Goal: Information Seeking & Learning: Learn about a topic

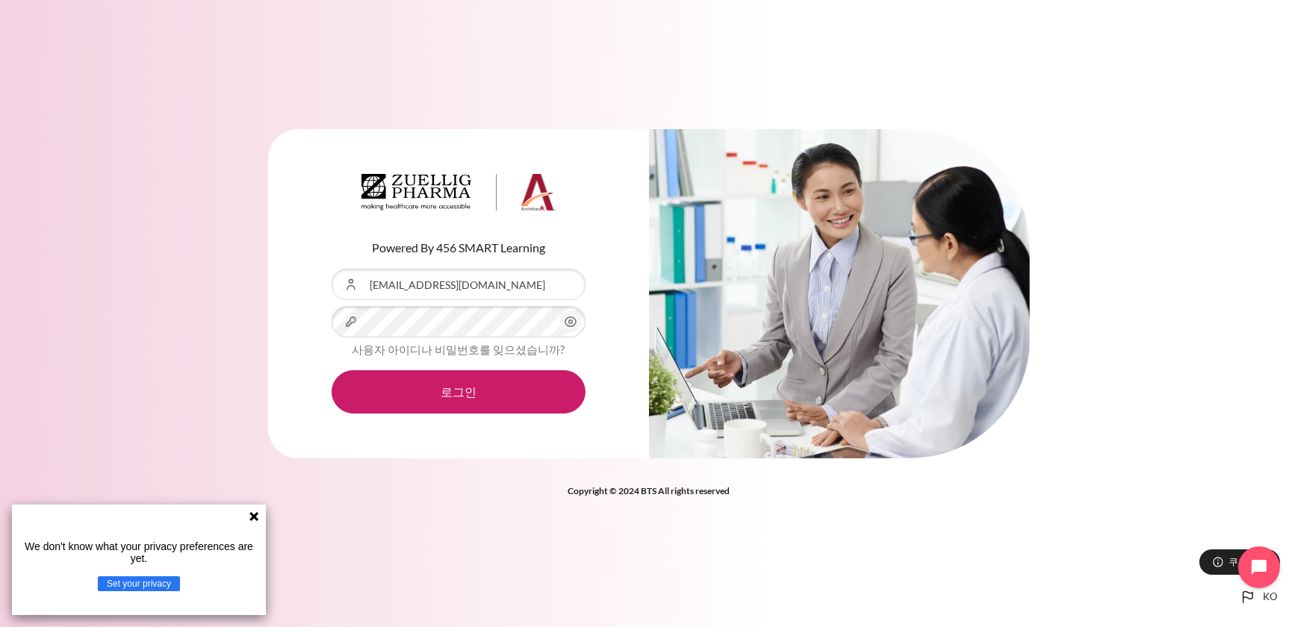
click at [250, 517] on icon at bounding box center [254, 517] width 12 height 12
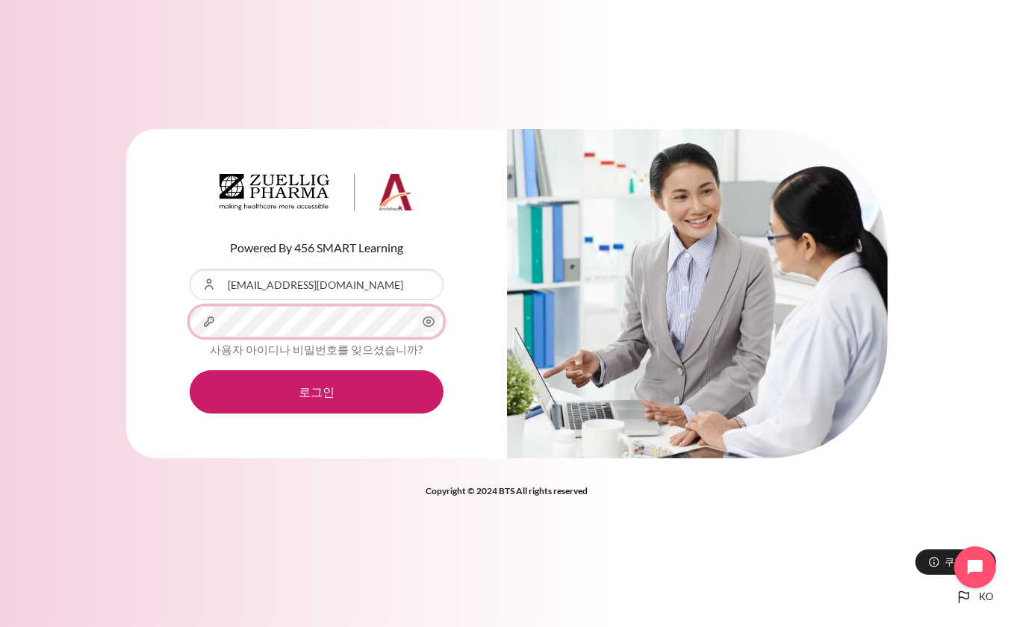
click at [190, 370] on button "로그인" at bounding box center [317, 391] width 254 height 43
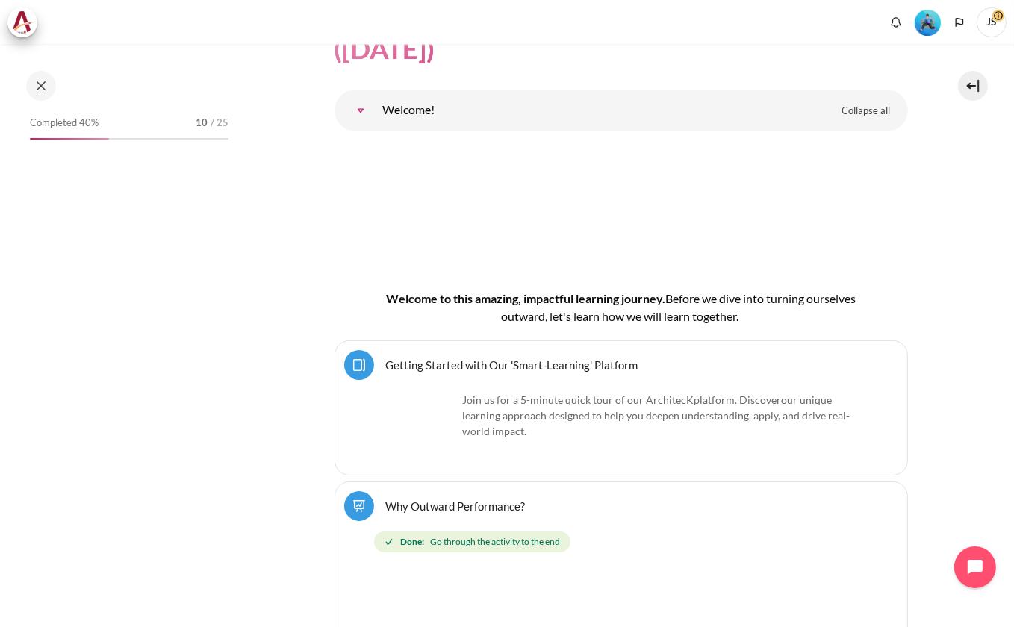
scroll to position [166, 0]
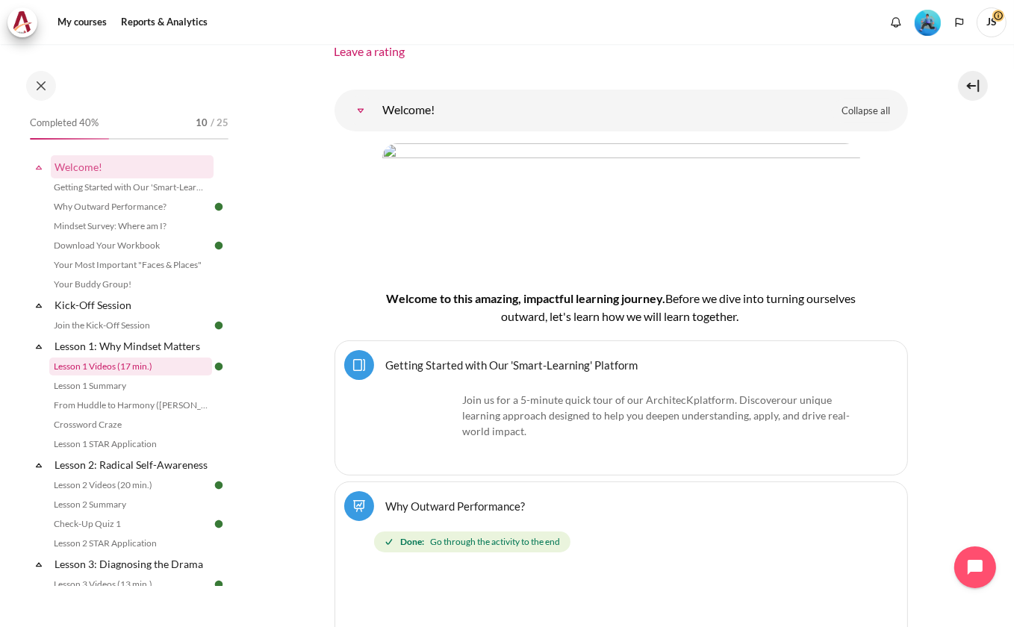
click at [106, 366] on link "Lesson 1 Videos (17 min.)" at bounding box center [130, 367] width 163 height 18
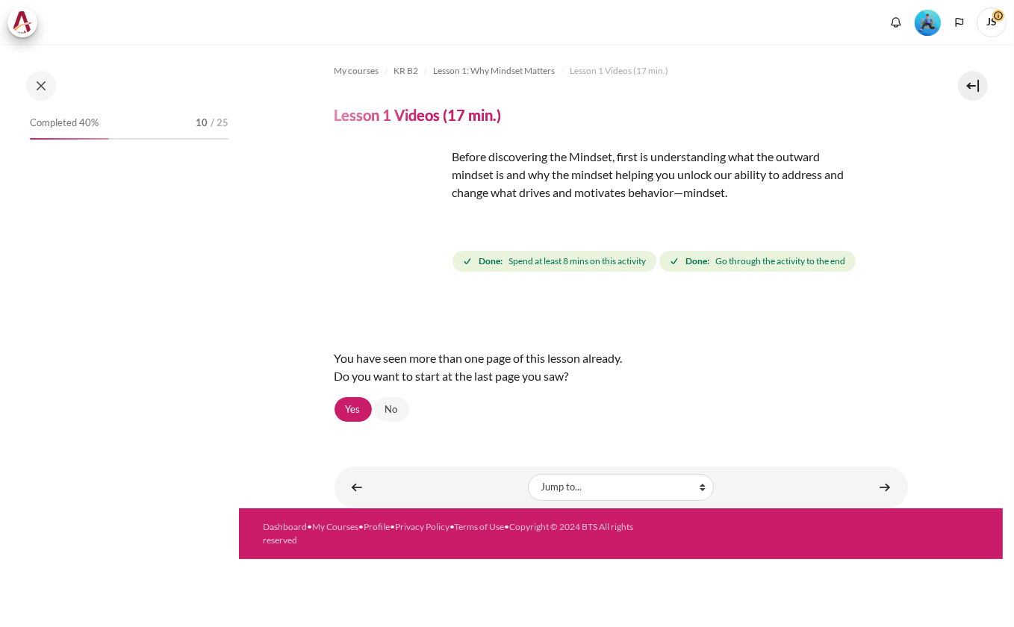
scroll to position [16, 0]
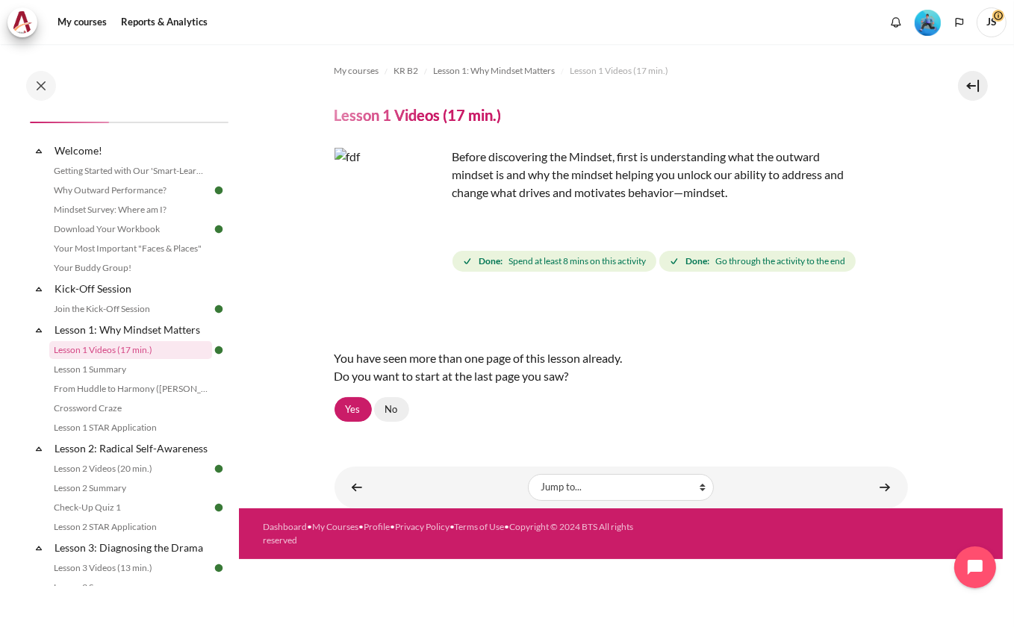
click at [388, 412] on link "No" at bounding box center [391, 409] width 35 height 25
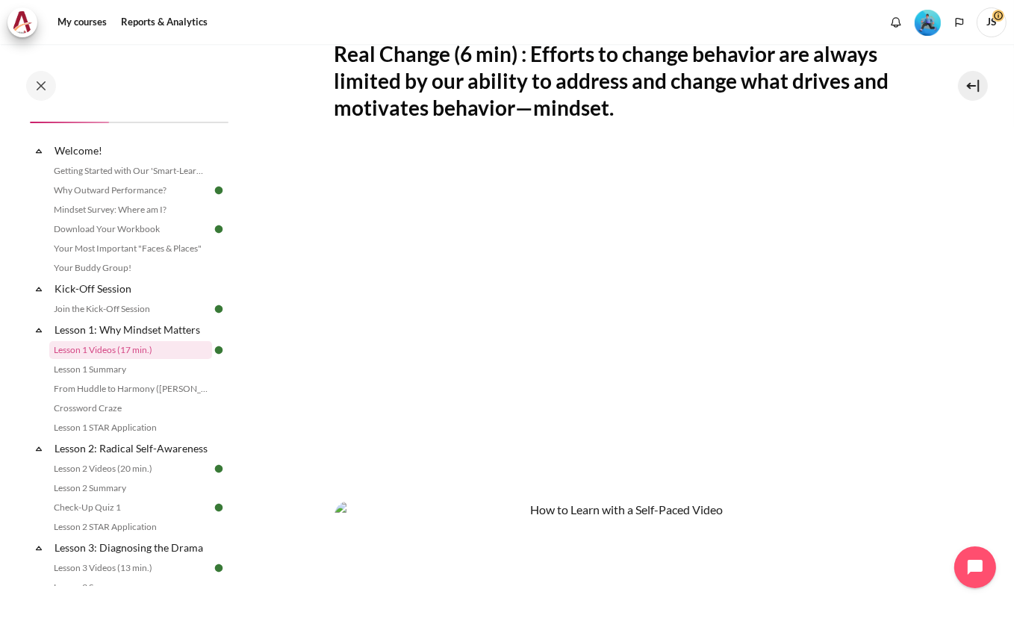
scroll to position [271, 0]
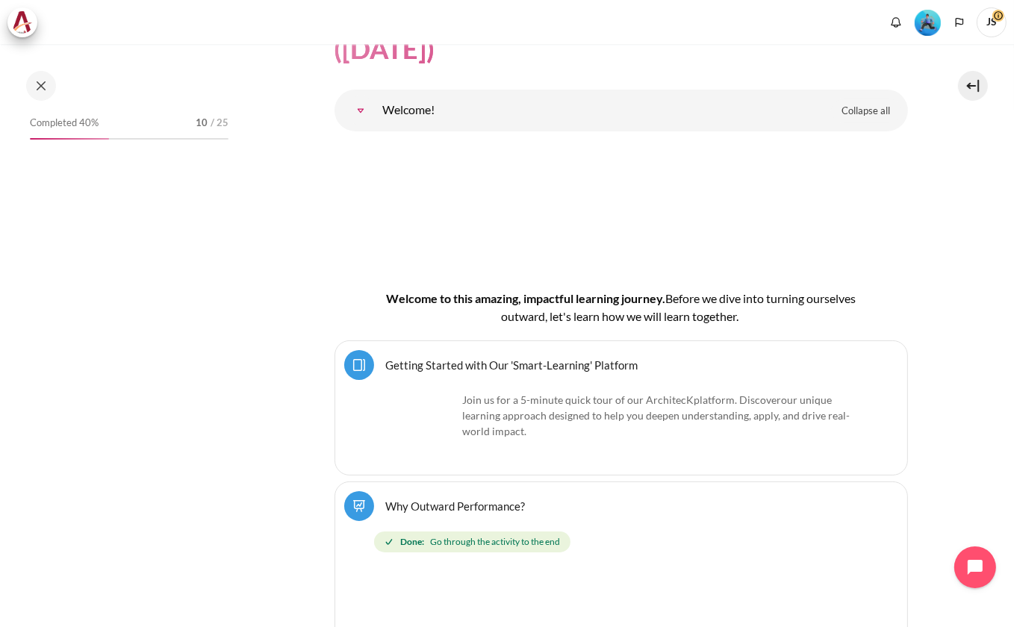
scroll to position [166, 0]
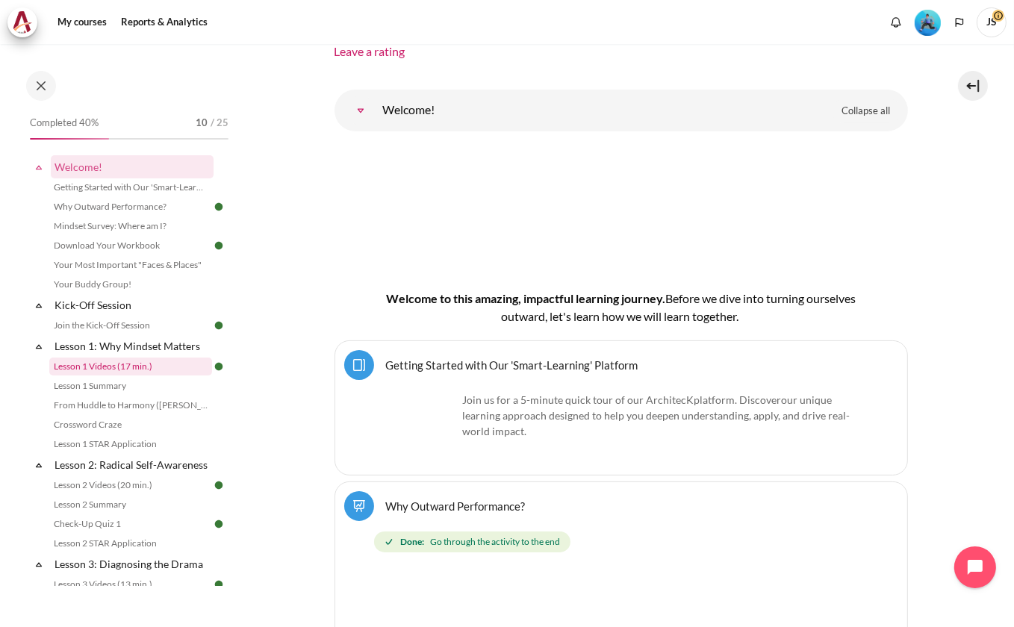
click at [113, 364] on link "Lesson 1 Videos (17 min.)" at bounding box center [130, 367] width 163 height 18
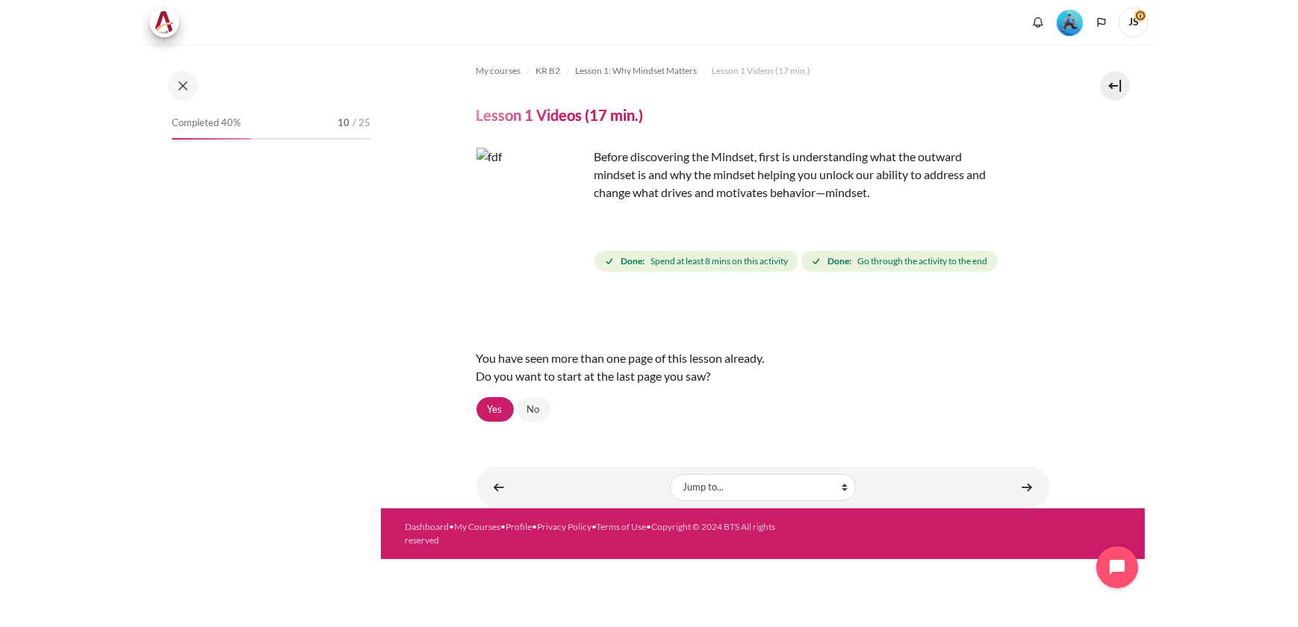
scroll to position [16, 0]
